Goal: Information Seeking & Learning: Find specific fact

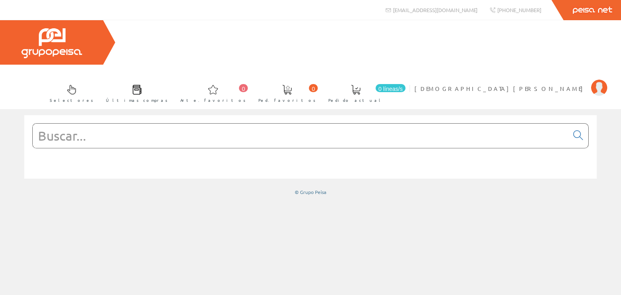
click at [123, 124] on input "text" at bounding box center [301, 136] width 536 height 24
click at [76, 85] on span at bounding box center [72, 90] width 10 height 10
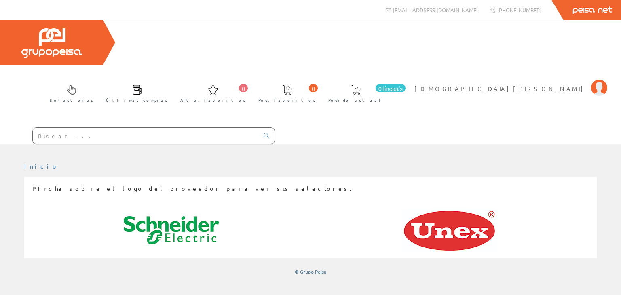
click at [168, 96] on span "Últimas compras" at bounding box center [137, 100] width 62 height 8
click at [142, 85] on span at bounding box center [137, 90] width 10 height 10
click at [139, 128] on input "text" at bounding box center [146, 136] width 226 height 16
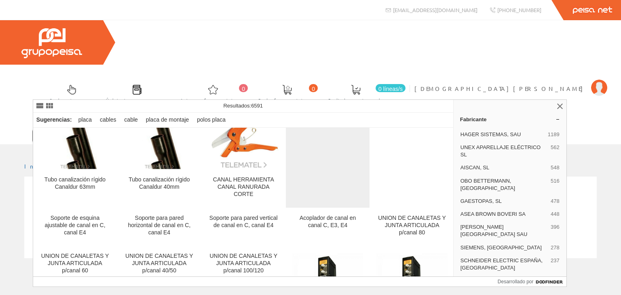
scroll to position [162, 0]
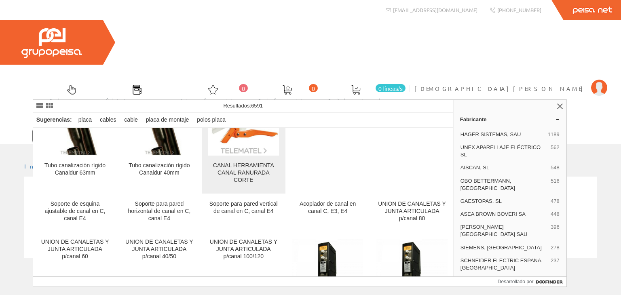
click at [251, 164] on font "CANAL HERRAMIENTA CANAL RANURADA CORTE" at bounding box center [243, 172] width 61 height 21
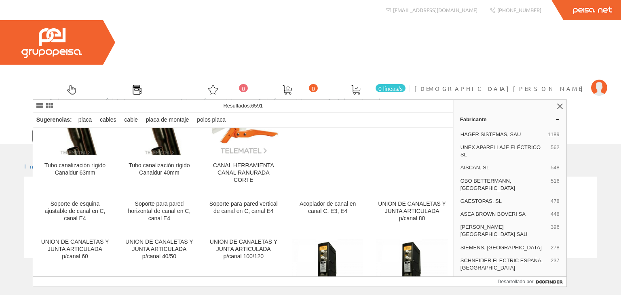
click at [128, 128] on input "canal" at bounding box center [146, 136] width 226 height 16
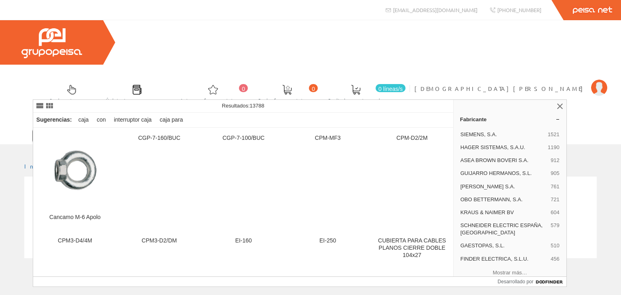
type input "c"
